Goal: Book appointment/travel/reservation

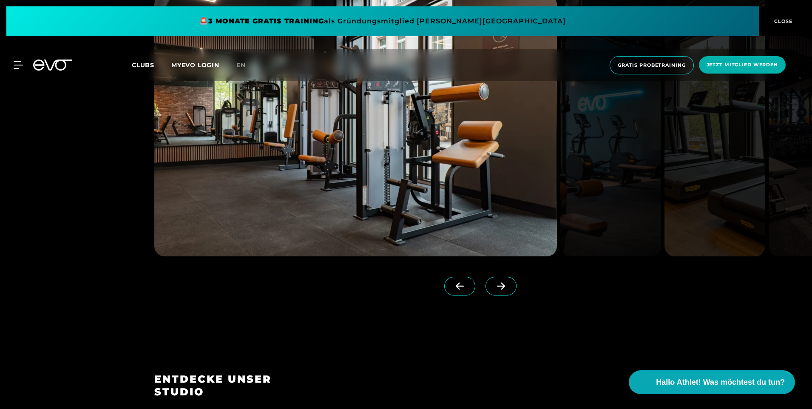
scroll to position [1106, 0]
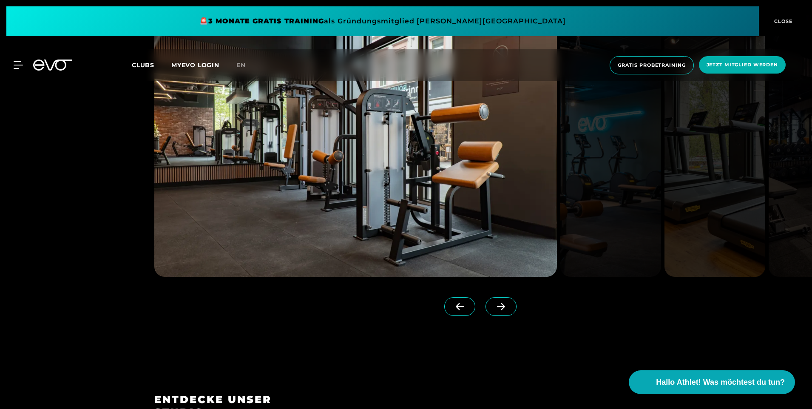
click at [497, 308] on span at bounding box center [501, 306] width 31 height 19
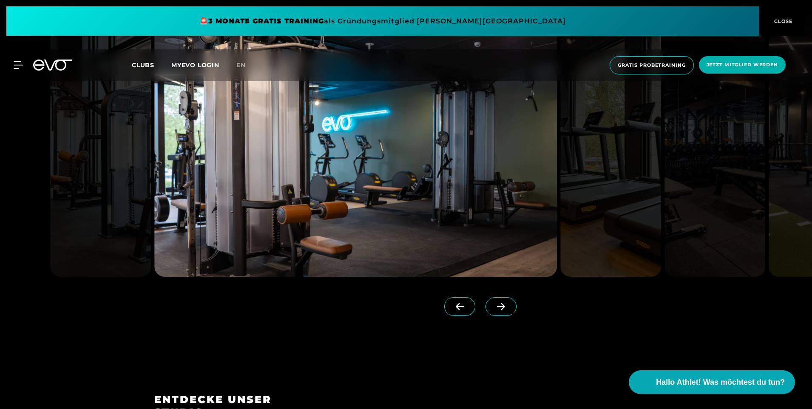
click at [497, 308] on span at bounding box center [501, 306] width 31 height 19
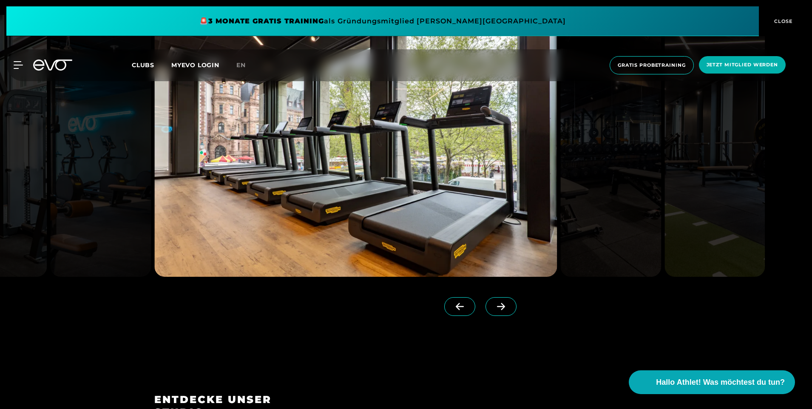
click at [497, 307] on span at bounding box center [501, 306] width 31 height 19
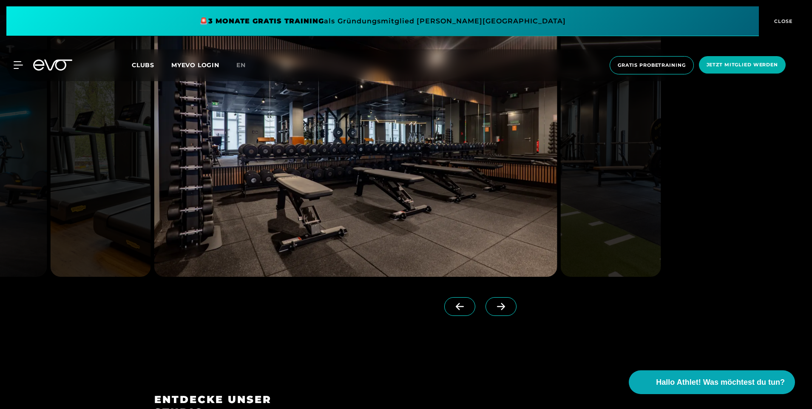
click at [497, 307] on span at bounding box center [501, 306] width 31 height 19
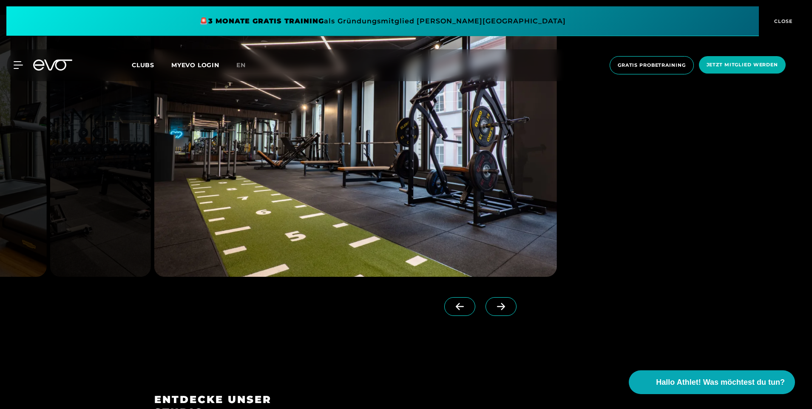
click at [497, 307] on span at bounding box center [501, 306] width 31 height 19
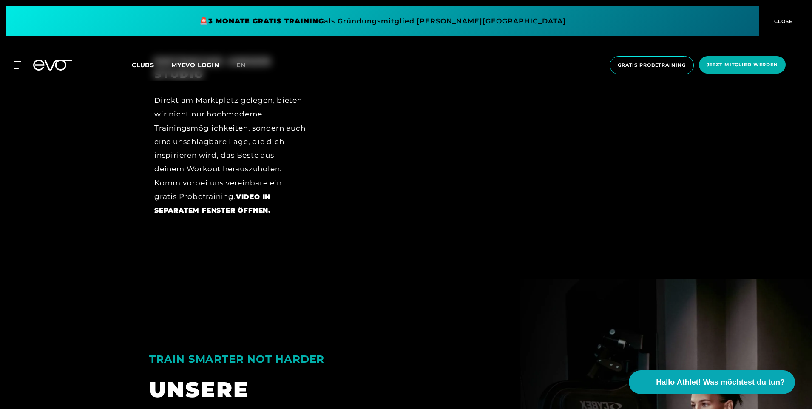
scroll to position [1446, 0]
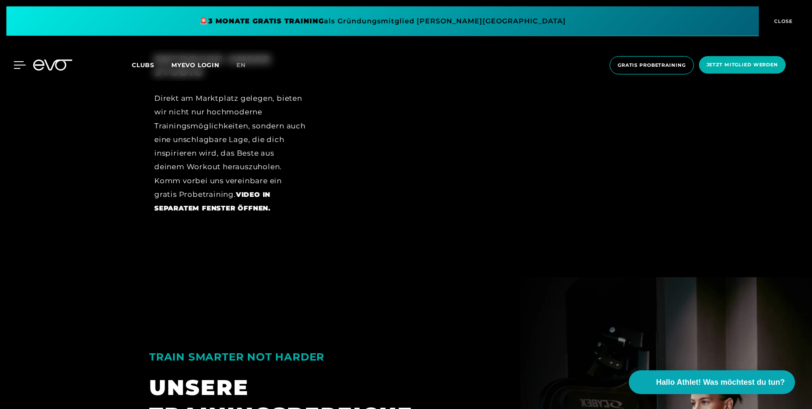
click at [19, 62] on icon at bounding box center [20, 65] width 12 height 7
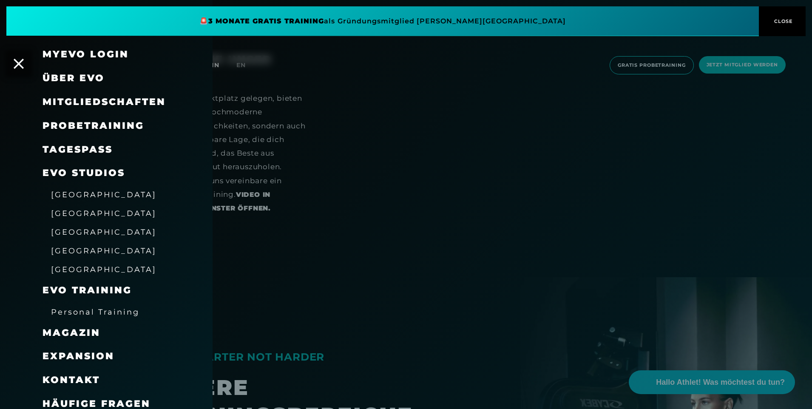
click at [90, 152] on link "TAGESPASS" at bounding box center [78, 149] width 70 height 11
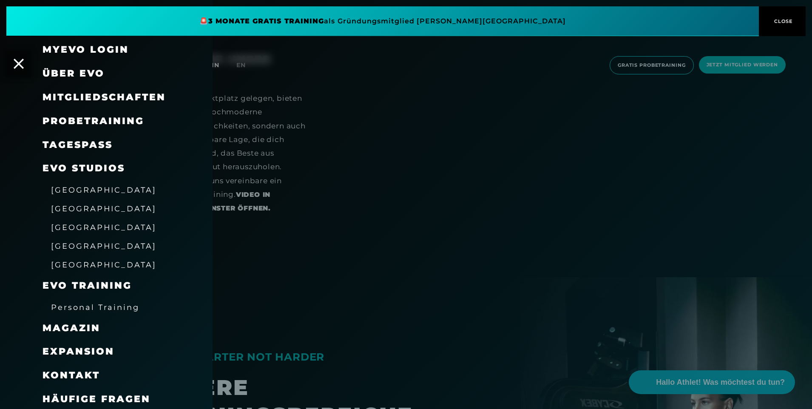
scroll to position [7, 0]
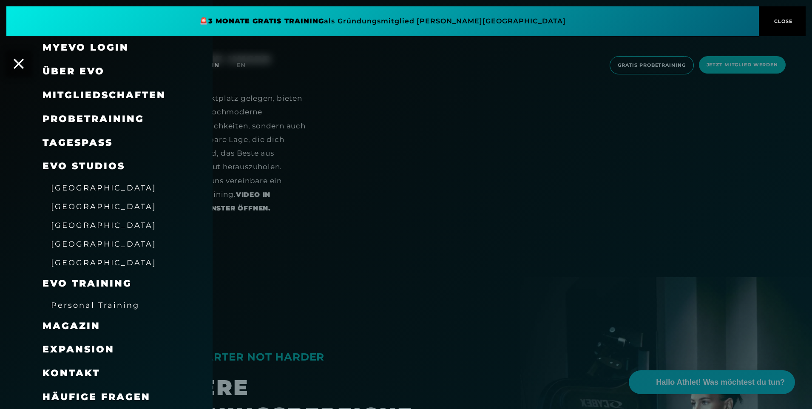
click at [79, 259] on span "[GEOGRAPHIC_DATA]" at bounding box center [103, 262] width 105 height 9
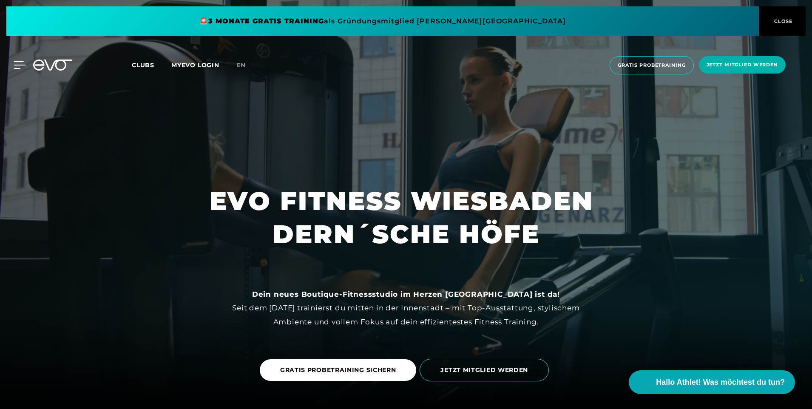
click at [16, 62] on icon at bounding box center [20, 65] width 12 height 7
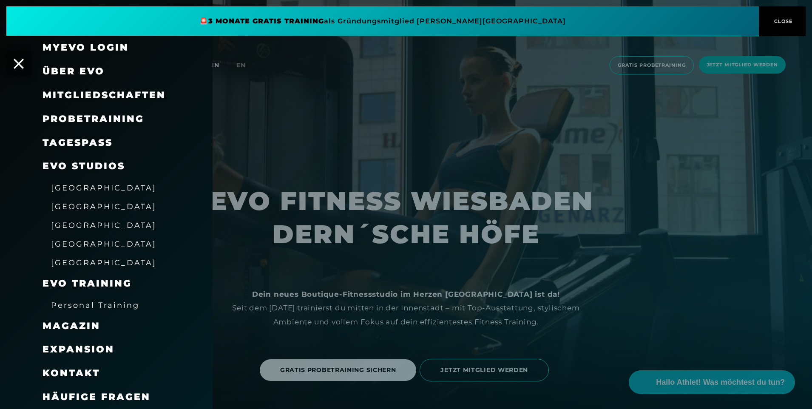
click at [80, 259] on span "[GEOGRAPHIC_DATA]" at bounding box center [103, 262] width 105 height 9
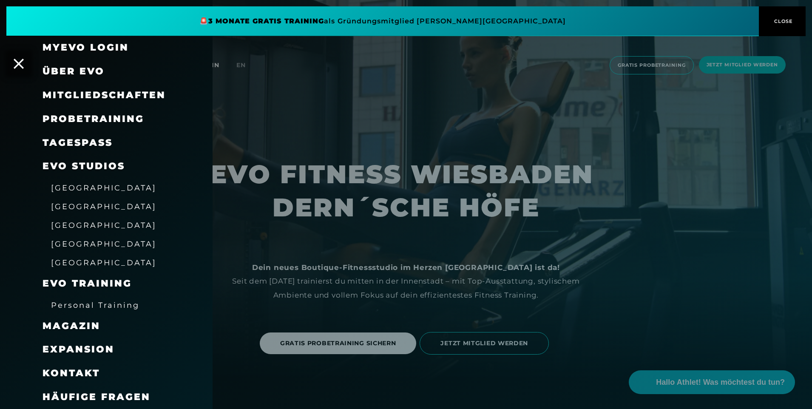
scroll to position [85, 0]
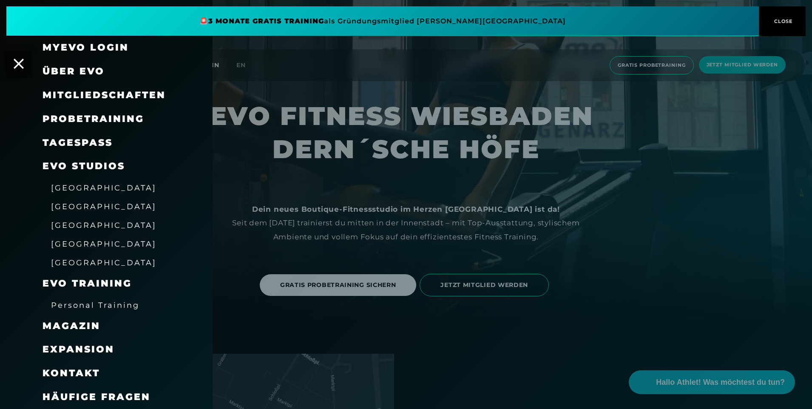
click at [91, 267] on link "[GEOGRAPHIC_DATA]" at bounding box center [103, 262] width 105 height 10
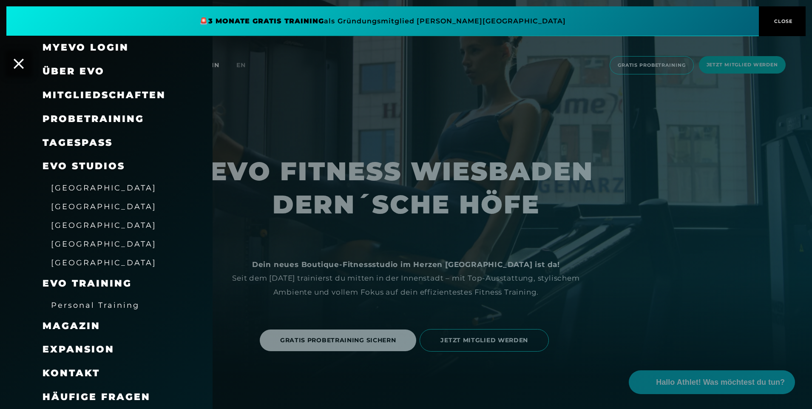
scroll to position [43, 0]
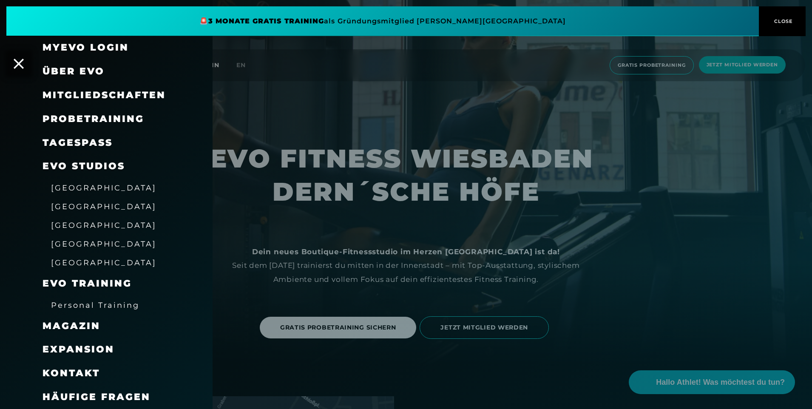
click at [541, 287] on div at bounding box center [406, 204] width 812 height 409
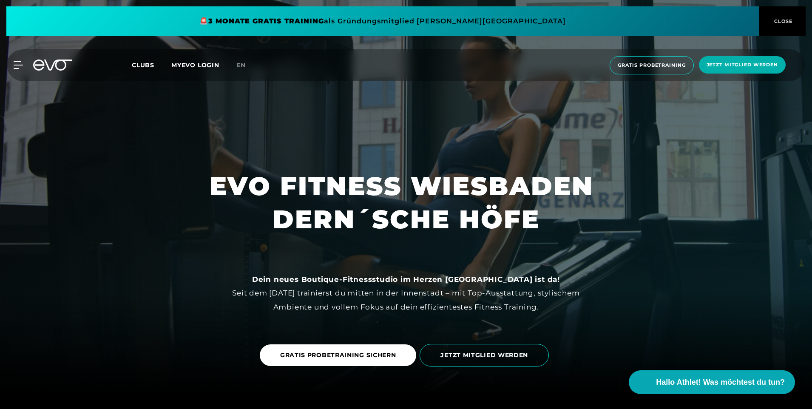
scroll to position [0, 0]
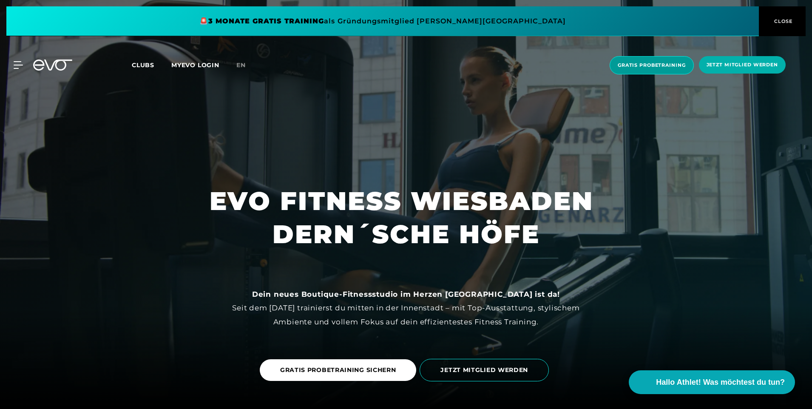
click at [648, 67] on span "Gratis Probetraining" at bounding box center [652, 65] width 68 height 7
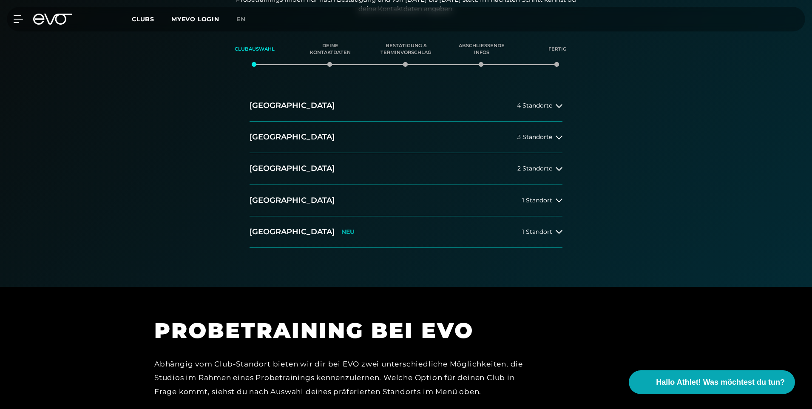
scroll to position [170, 0]
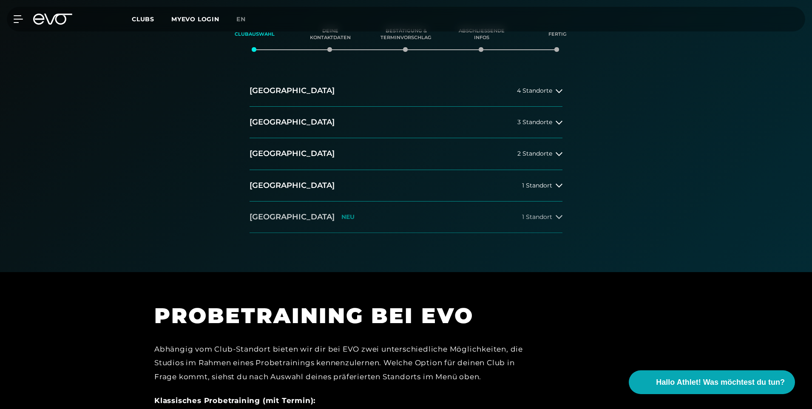
click at [526, 218] on span "1 Standort" at bounding box center [537, 217] width 30 height 6
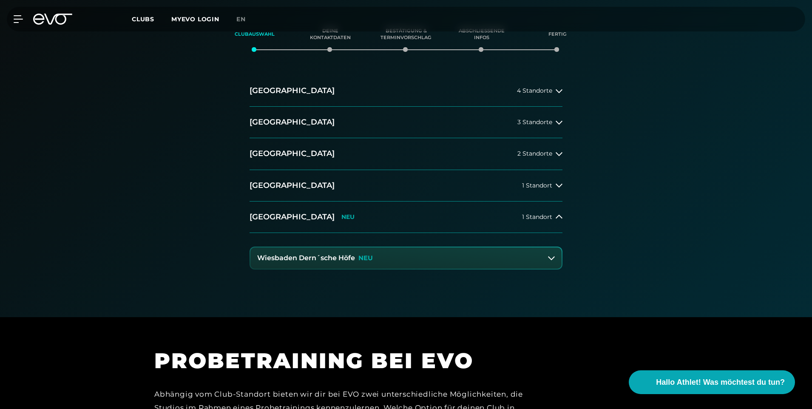
click at [451, 259] on button "Wiesbaden Dern´sche Höfe NEU" at bounding box center [406, 258] width 311 height 21
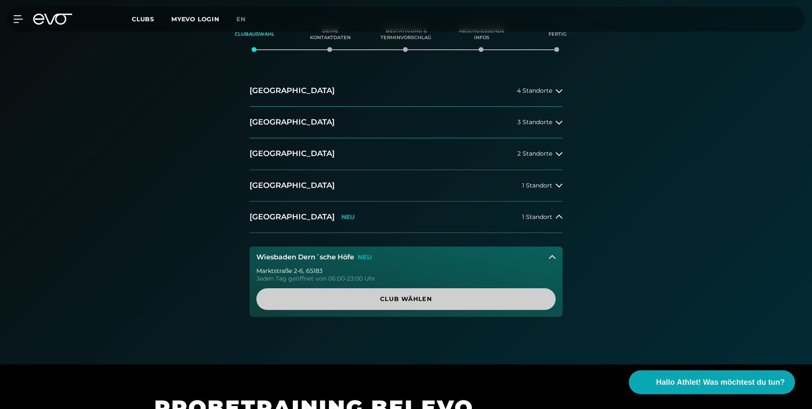
click at [428, 303] on span "Club wählen" at bounding box center [406, 299] width 259 height 9
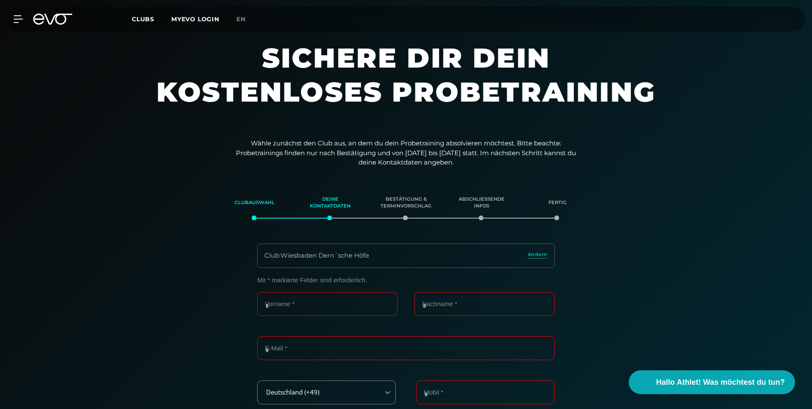
scroll to position [0, 0]
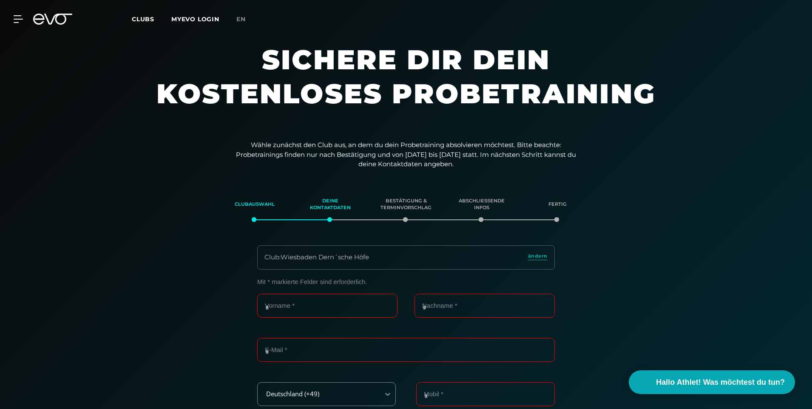
click at [53, 24] on icon at bounding box center [52, 19] width 39 height 11
